Goal: Check status

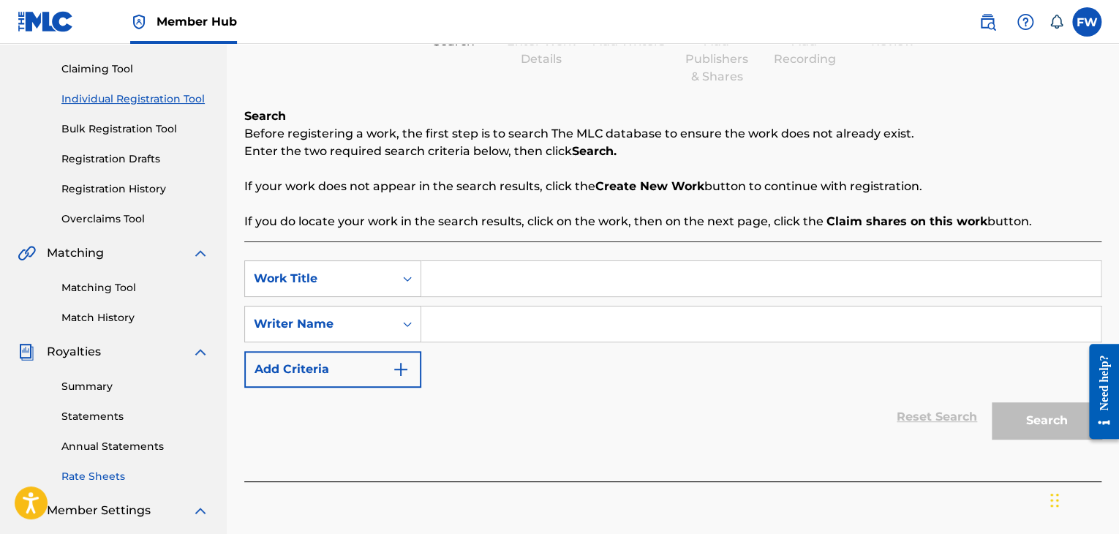
click at [106, 478] on link "Rate Sheets" at bounding box center [135, 476] width 148 height 15
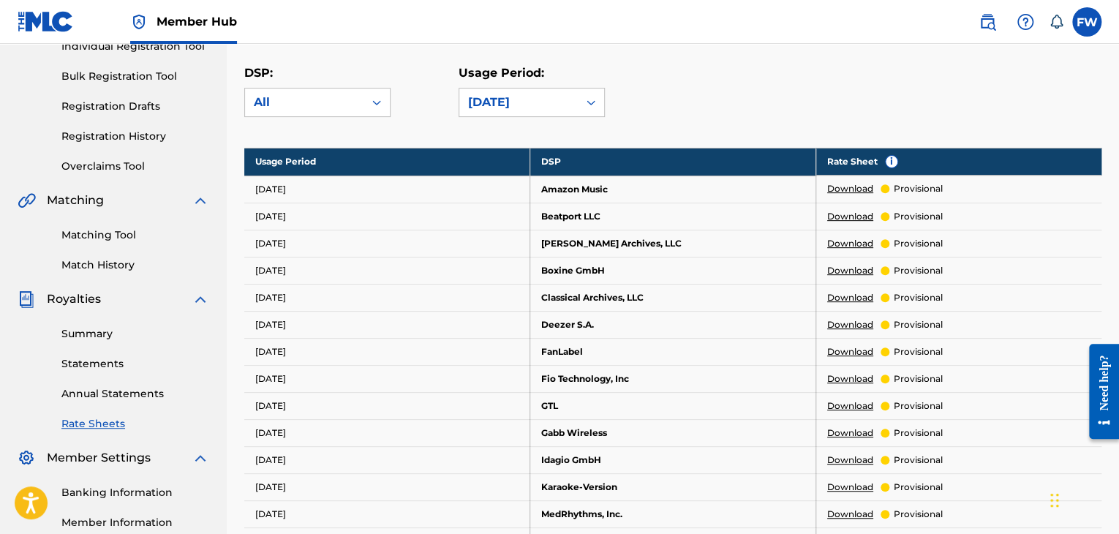
scroll to position [219, 0]
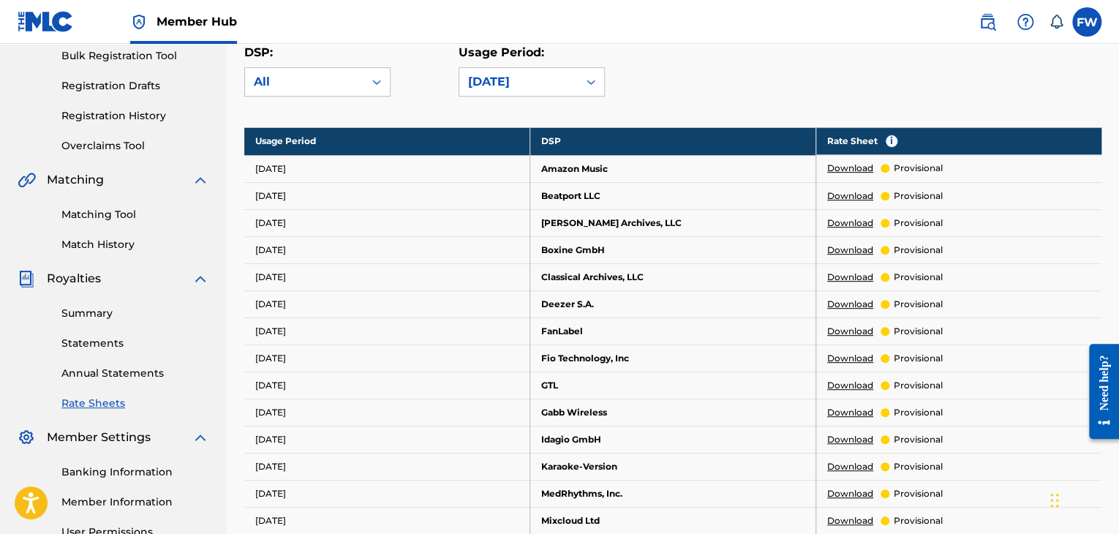
click at [278, 165] on td "[DATE]" at bounding box center [387, 168] width 286 height 27
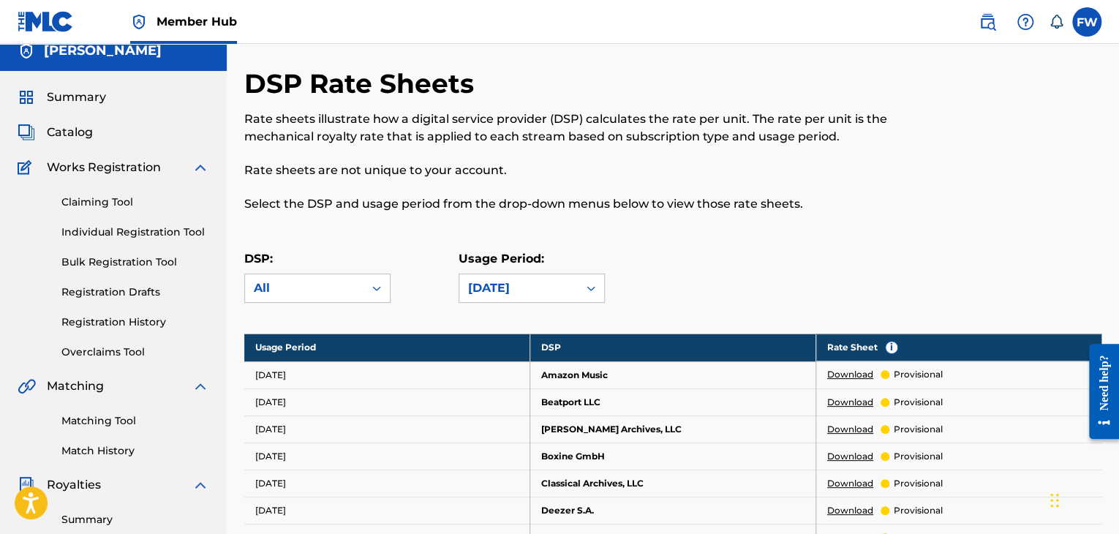
scroll to position [0, 0]
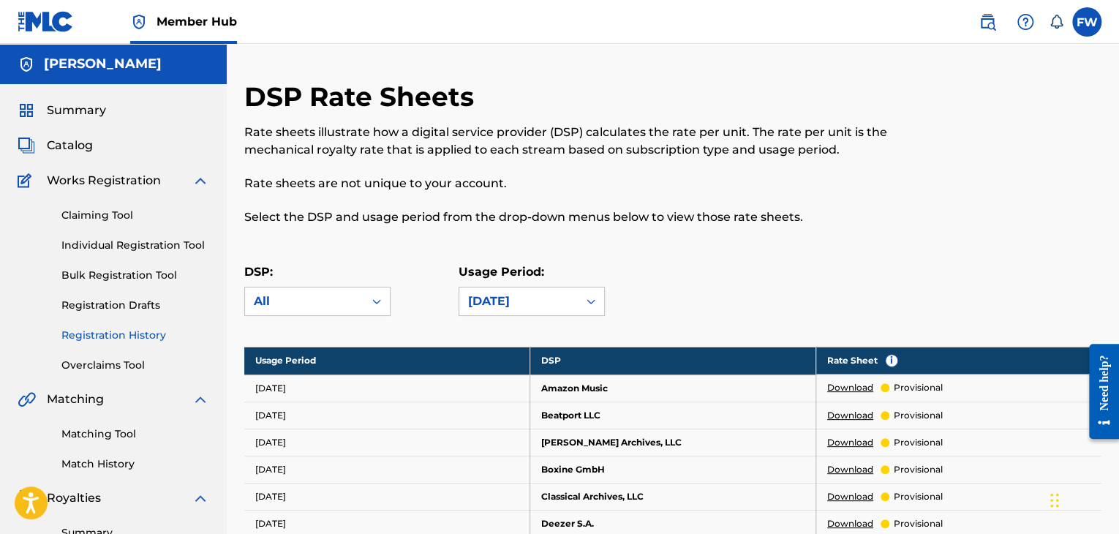
click at [131, 335] on link "Registration History" at bounding box center [135, 335] width 148 height 15
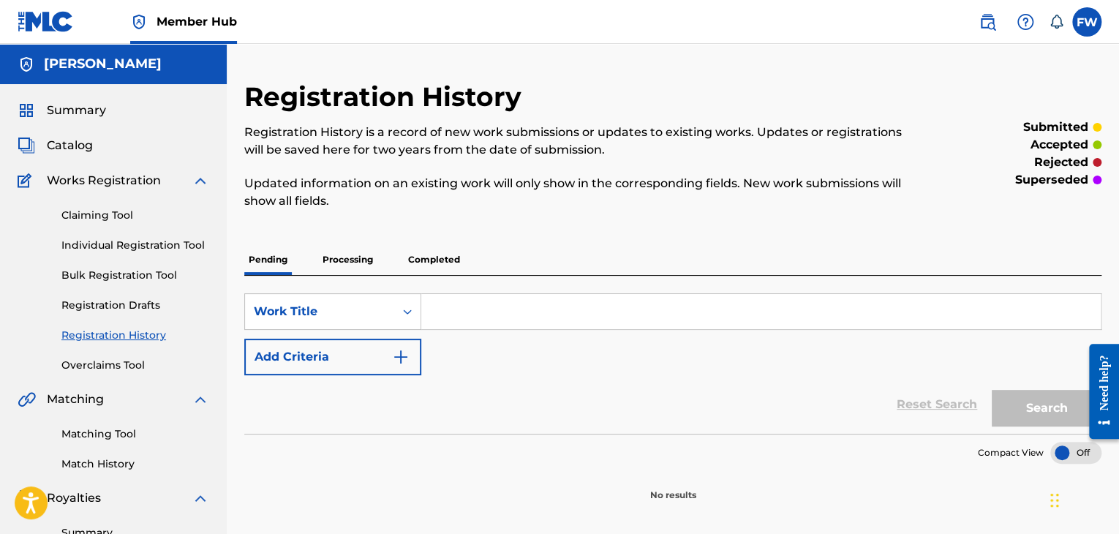
click at [429, 261] on p "Completed" at bounding box center [434, 259] width 61 height 31
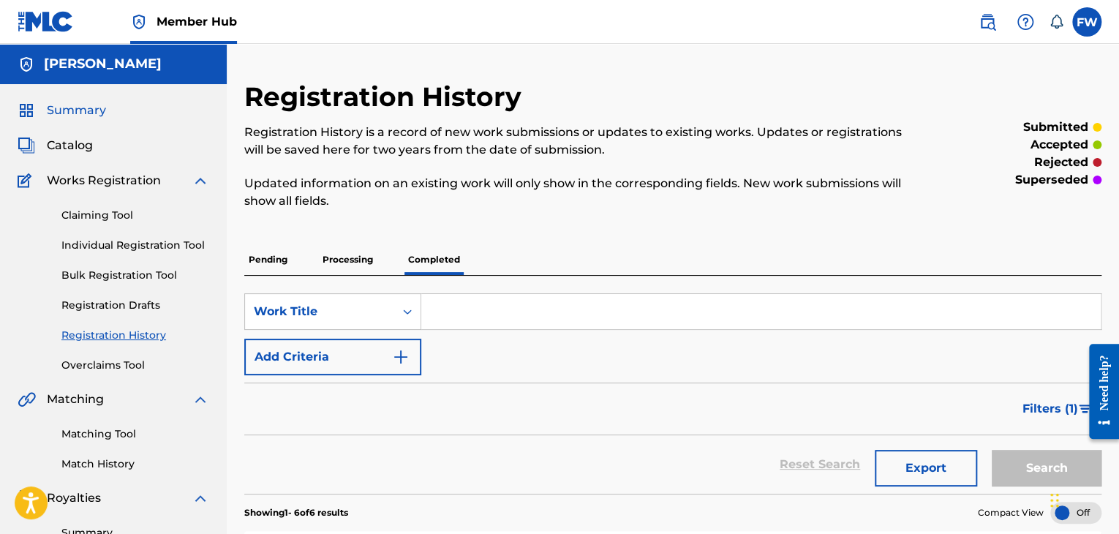
click at [83, 108] on span "Summary" at bounding box center [76, 111] width 59 height 18
